Goal: Entertainment & Leisure: Consume media (video, audio)

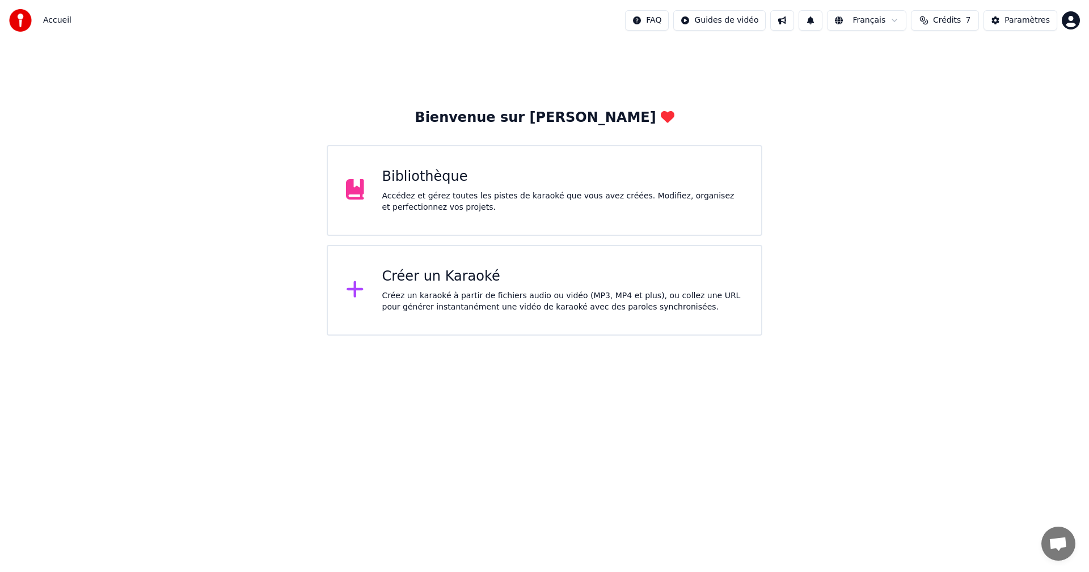
click at [599, 200] on div "Accédez et gérez toutes les pistes de karaoké que vous avez créées. Modifiez, o…" at bounding box center [562, 202] width 361 height 23
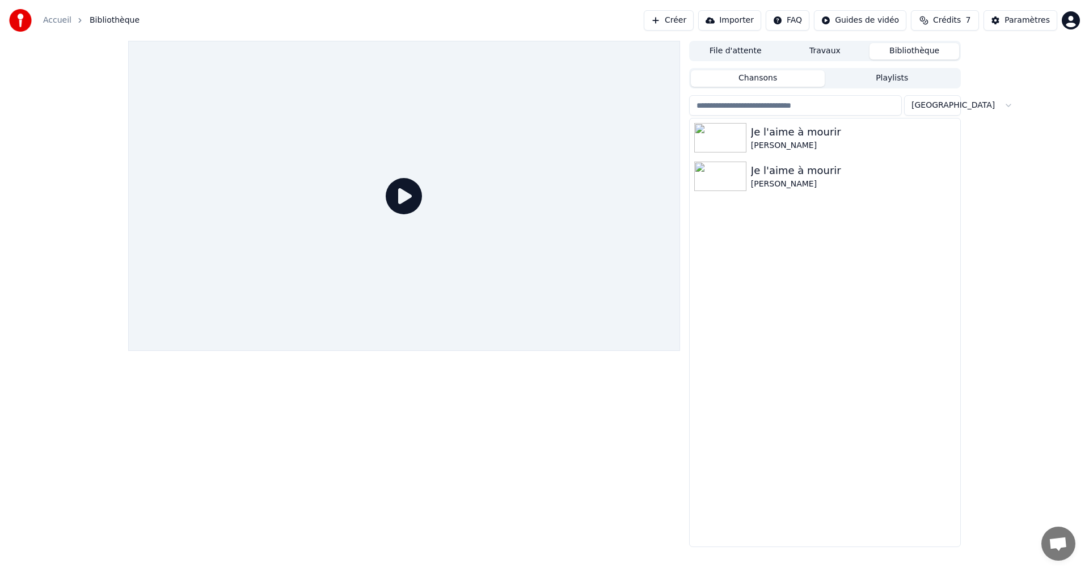
click at [897, 70] on button "Playlists" at bounding box center [892, 78] width 134 height 16
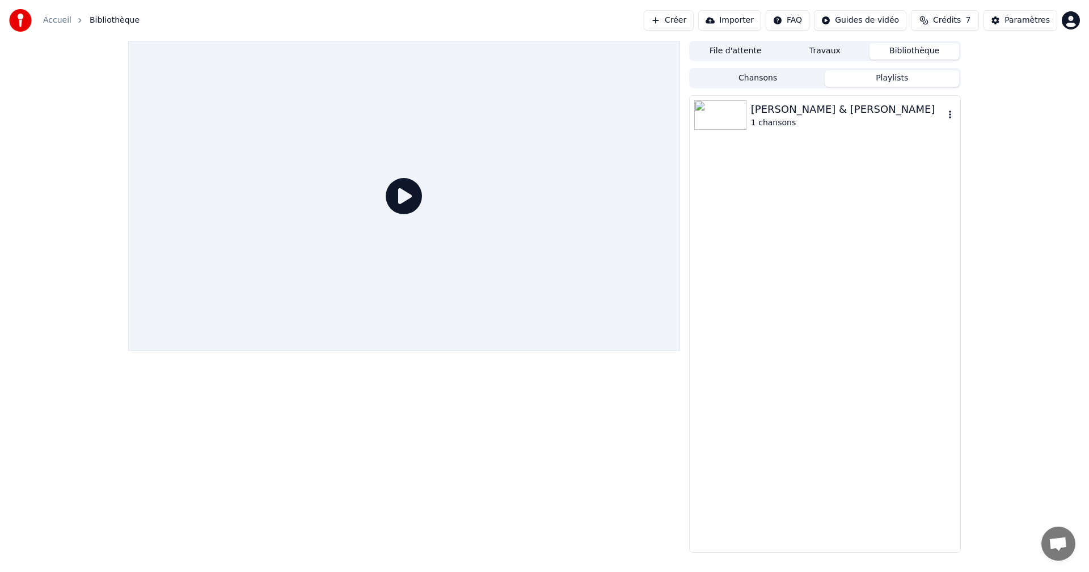
click at [829, 118] on div "1 chansons" at bounding box center [847, 122] width 193 height 11
click at [732, 145] on img at bounding box center [731, 140] width 52 height 29
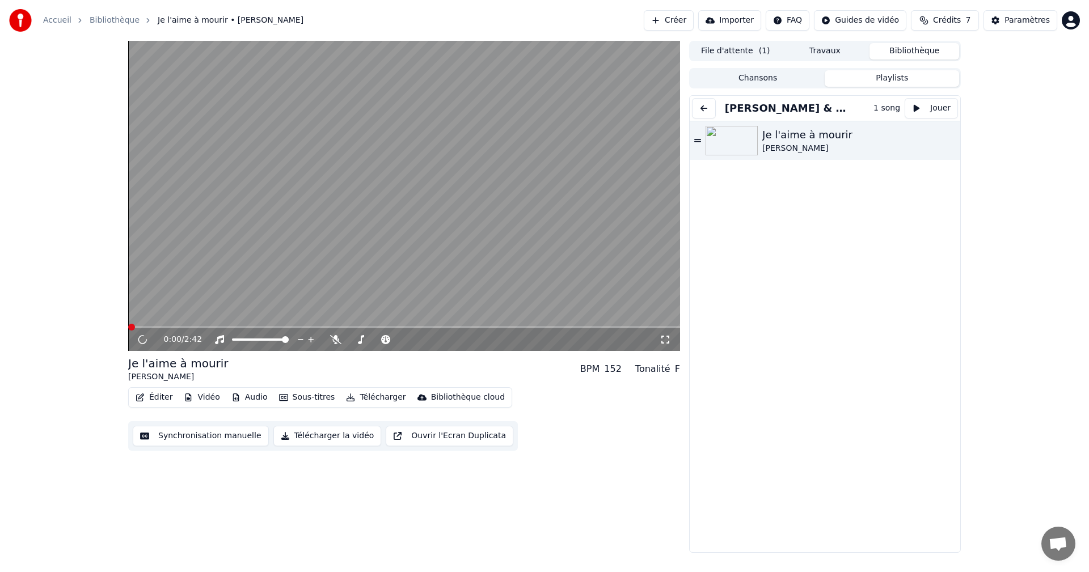
click at [666, 345] on div "0:00 / 2:42" at bounding box center [404, 339] width 543 height 11
click at [665, 343] on icon at bounding box center [665, 339] width 11 height 9
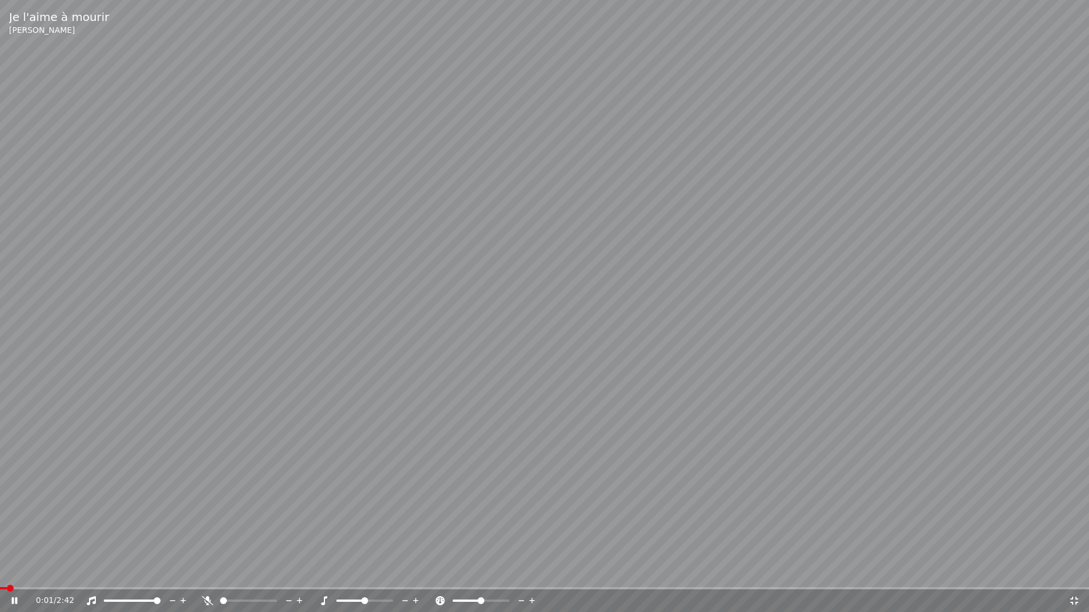
click at [7, 572] on span at bounding box center [10, 588] width 7 height 7
click at [526, 572] on icon at bounding box center [521, 600] width 11 height 11
click at [522, 572] on icon at bounding box center [521, 600] width 11 height 11
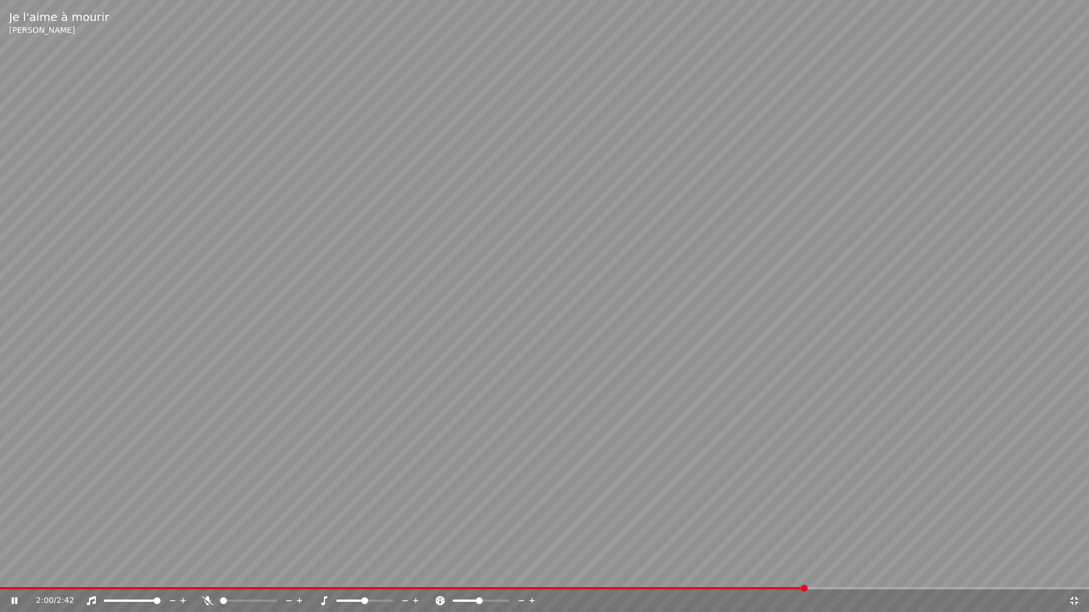
click at [522, 572] on icon at bounding box center [521, 600] width 11 height 11
click at [520, 572] on icon at bounding box center [521, 600] width 11 height 11
click at [405, 572] on icon at bounding box center [405, 600] width 11 height 11
click at [367, 572] on div at bounding box center [374, 600] width 91 height 11
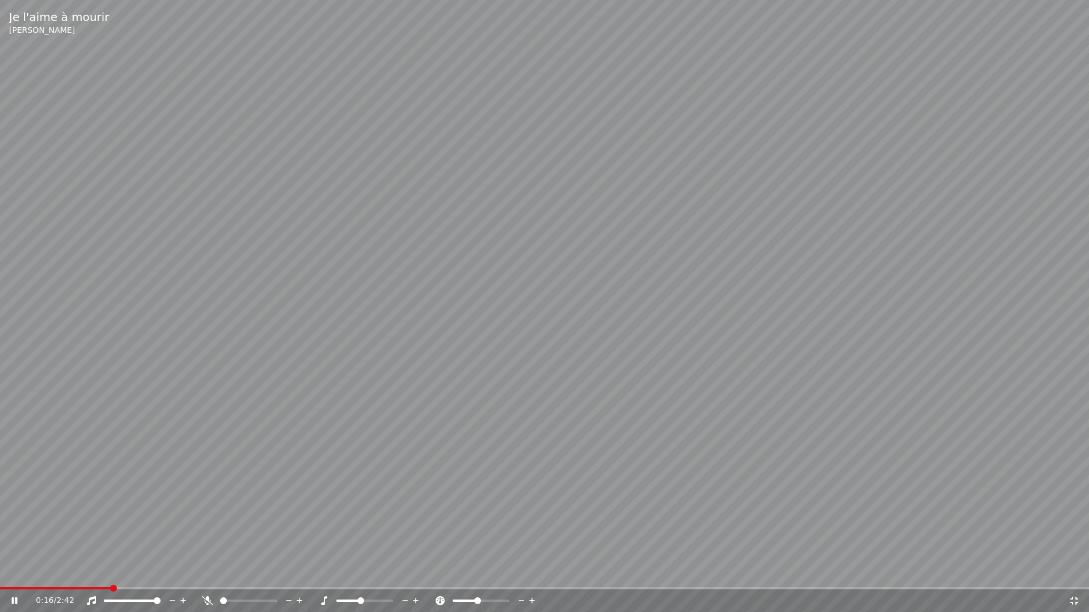
click at [415, 572] on icon at bounding box center [416, 600] width 11 height 11
click at [405, 572] on icon at bounding box center [405, 600] width 11 height 11
click at [390, 572] on span at bounding box center [364, 601] width 57 height 2
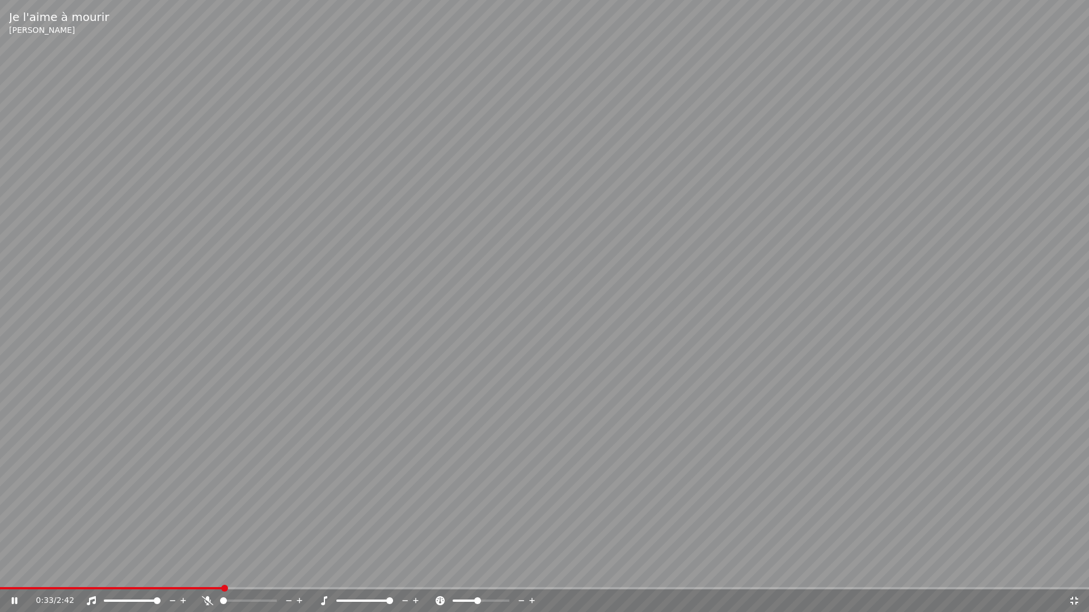
click at [393, 572] on span at bounding box center [389, 601] width 7 height 7
drag, startPoint x: 394, startPoint y: 601, endPoint x: 363, endPoint y: 600, distance: 30.6
click at [363, 572] on div at bounding box center [374, 600] width 91 height 11
click at [364, 572] on span at bounding box center [364, 601] width 57 height 2
click at [522, 572] on icon at bounding box center [521, 600] width 11 height 11
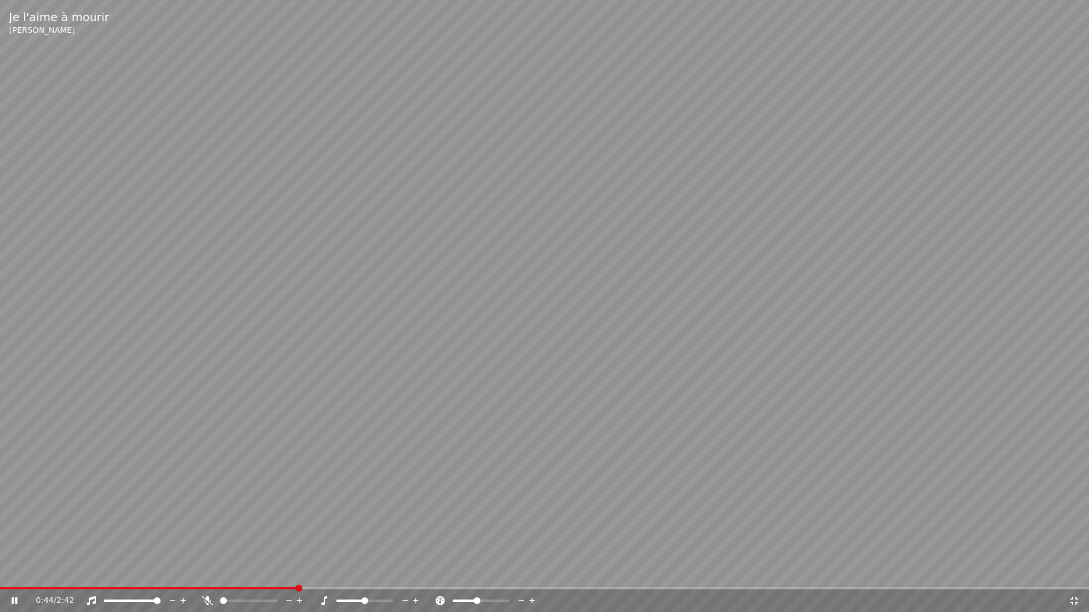
click at [522, 572] on icon at bounding box center [521, 600] width 11 height 11
click at [521, 572] on icon at bounding box center [521, 600] width 11 height 11
click at [485, 572] on span at bounding box center [484, 601] width 7 height 7
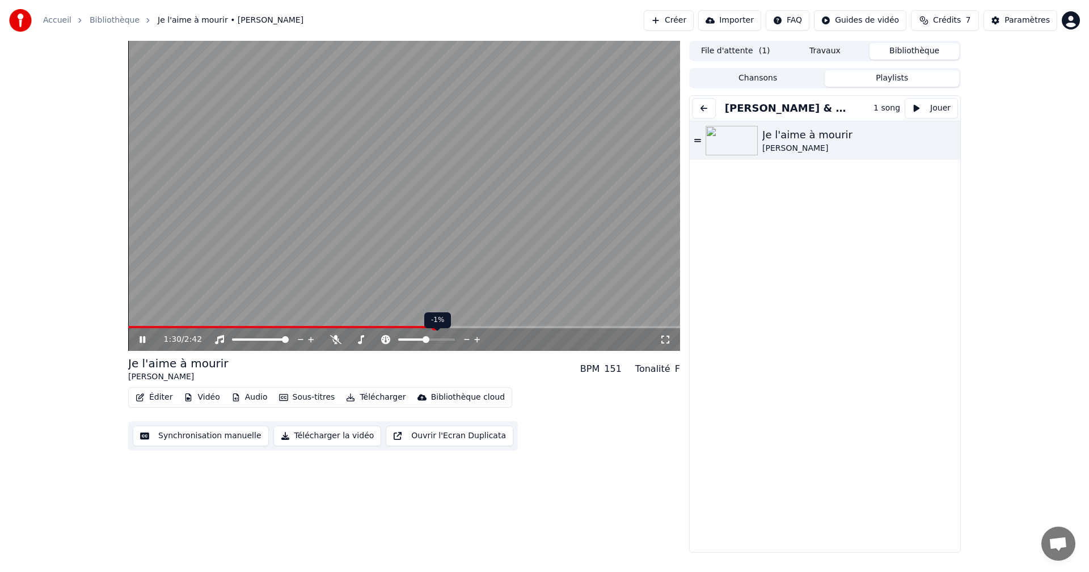
click at [426, 339] on span at bounding box center [425, 339] width 7 height 7
click at [421, 232] on video at bounding box center [404, 196] width 552 height 310
